Goal: Obtain resource: Obtain resource

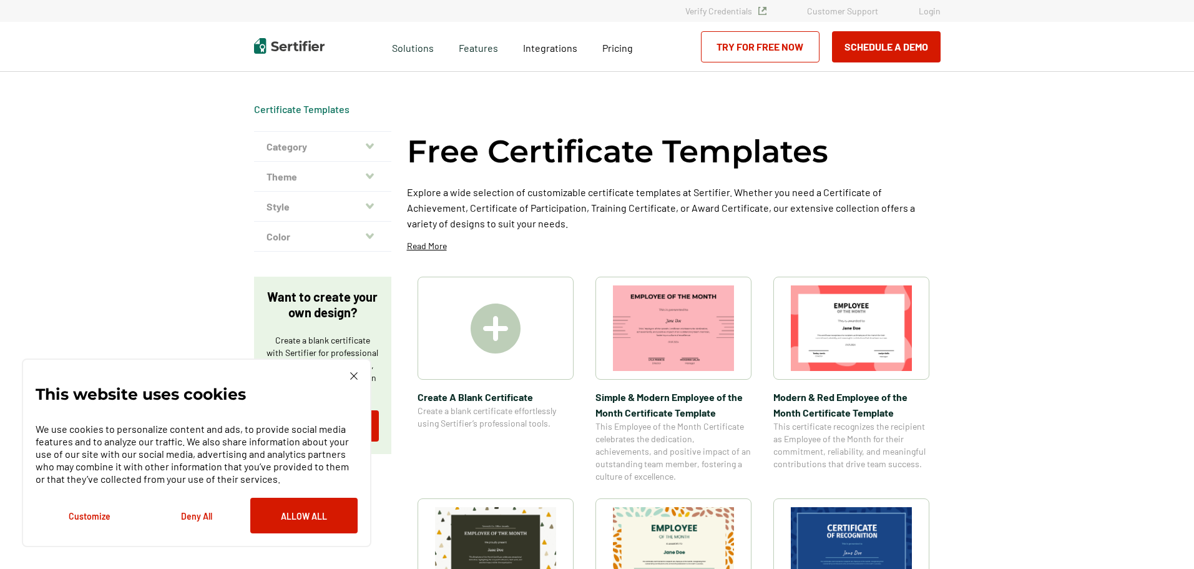
click at [371, 144] on icon "button" at bounding box center [370, 146] width 8 height 10
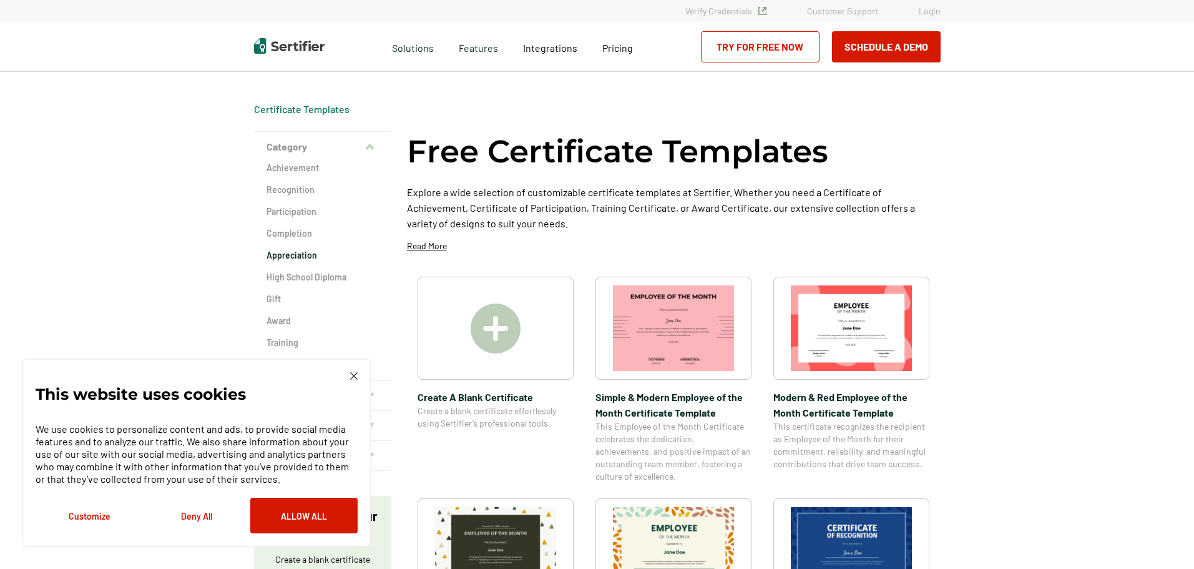
click at [302, 254] on h2 "Appreciation" at bounding box center [323, 255] width 112 height 12
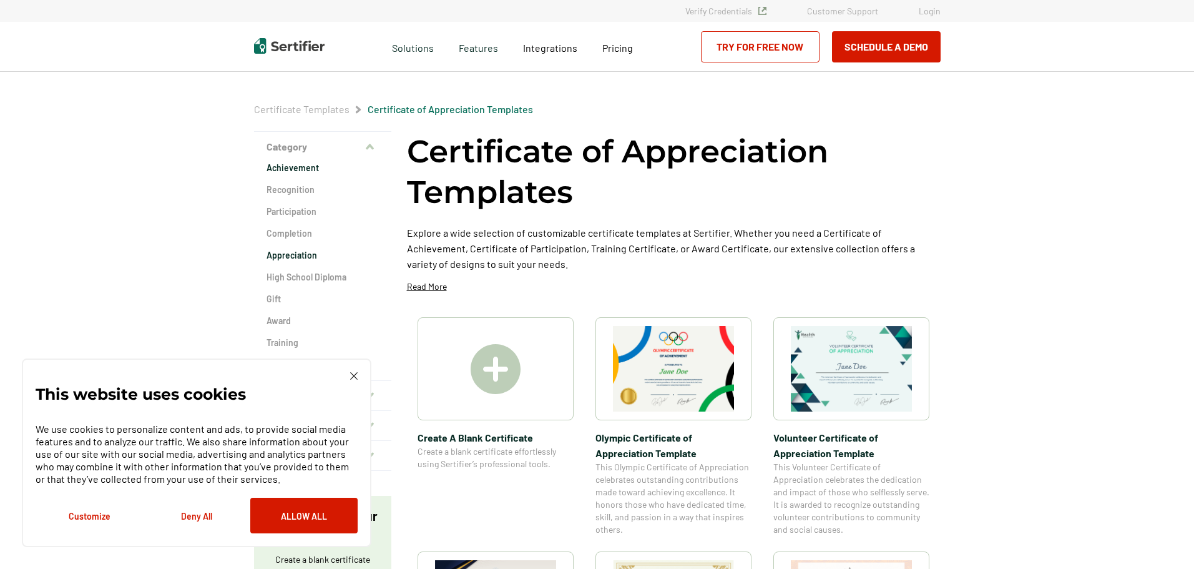
click at [294, 167] on h2 "Achievement" at bounding box center [323, 168] width 112 height 12
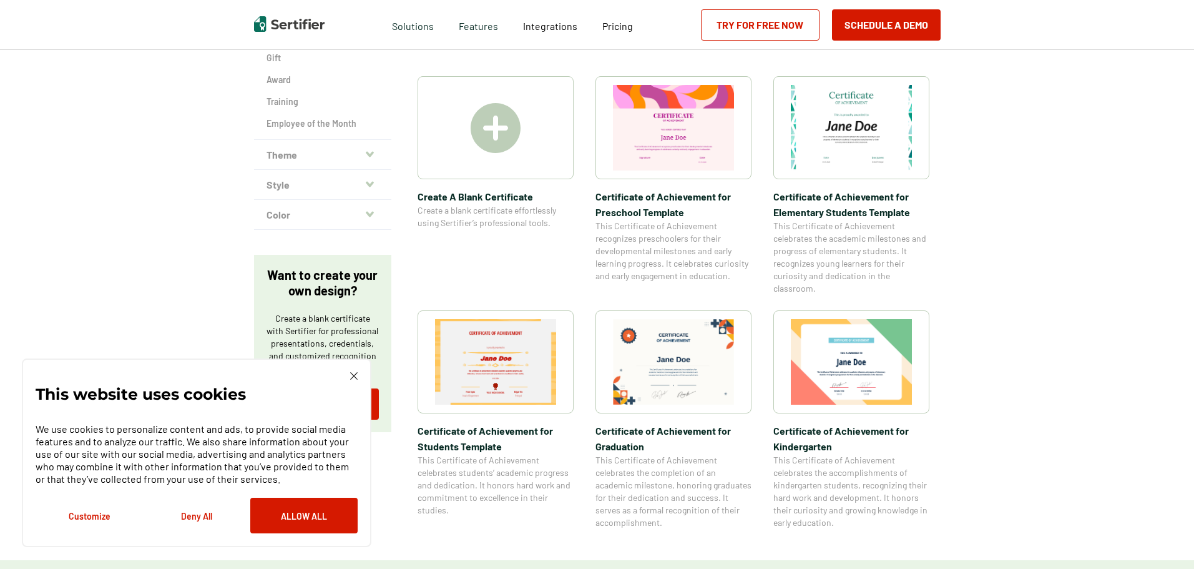
scroll to position [62, 0]
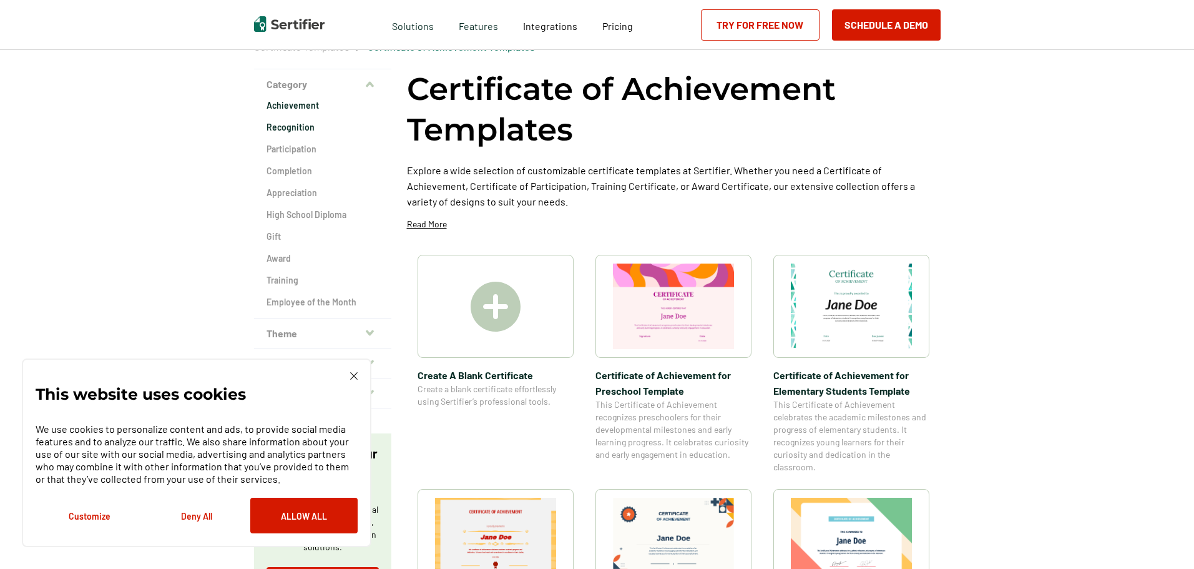
click at [295, 127] on h2 "Recognition" at bounding box center [323, 127] width 112 height 12
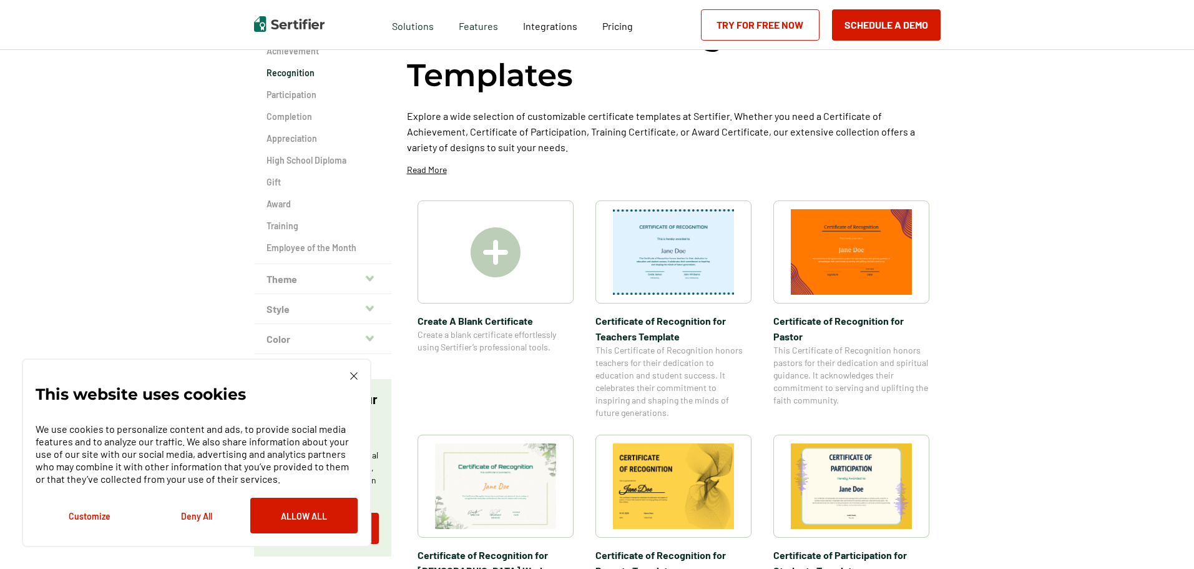
scroll to position [125, 0]
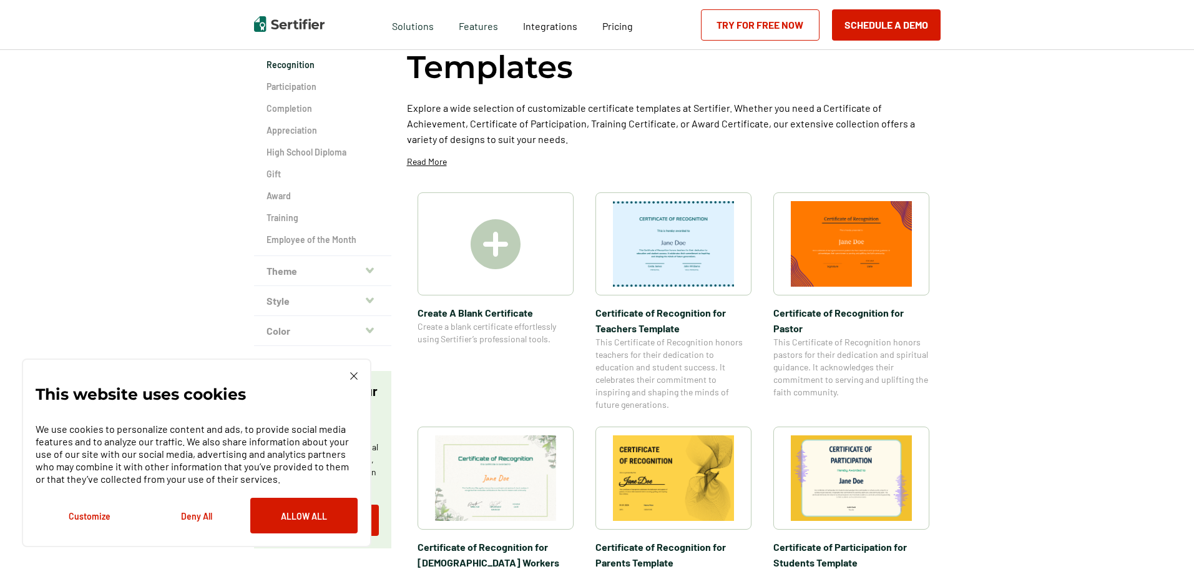
click at [352, 376] on img at bounding box center [353, 375] width 7 height 7
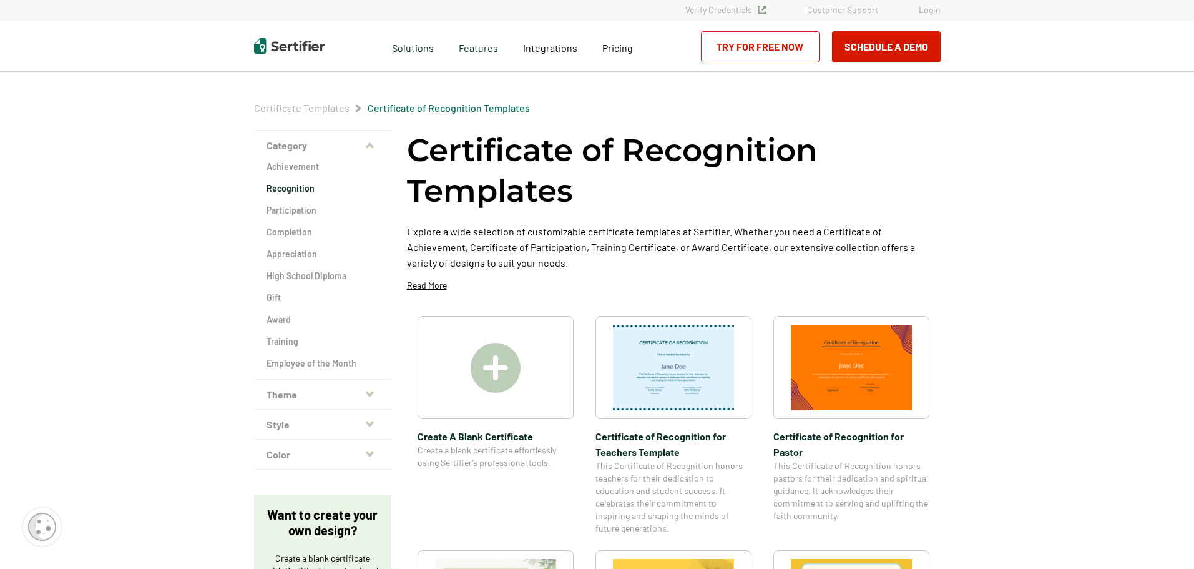
scroll to position [0, 0]
